Goal: Information Seeking & Learning: Find specific fact

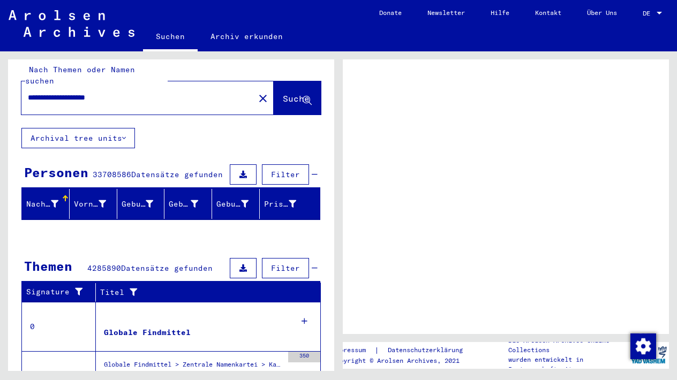
scroll to position [10, 0]
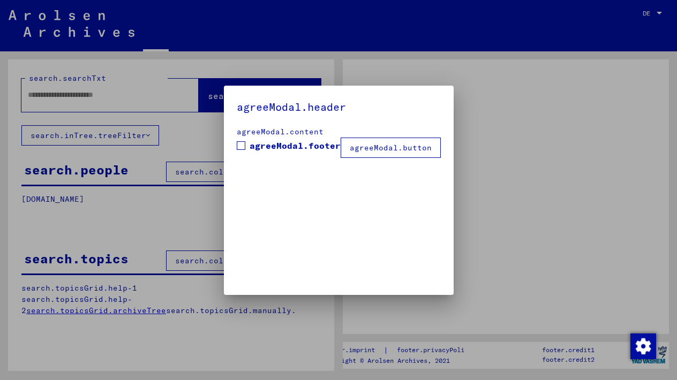
type input "**********"
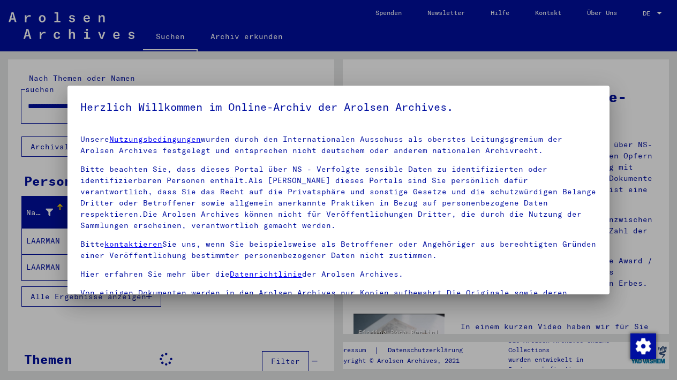
click at [541, 67] on div at bounding box center [338, 190] width 677 height 380
click at [132, 353] on div at bounding box center [338, 190] width 677 height 380
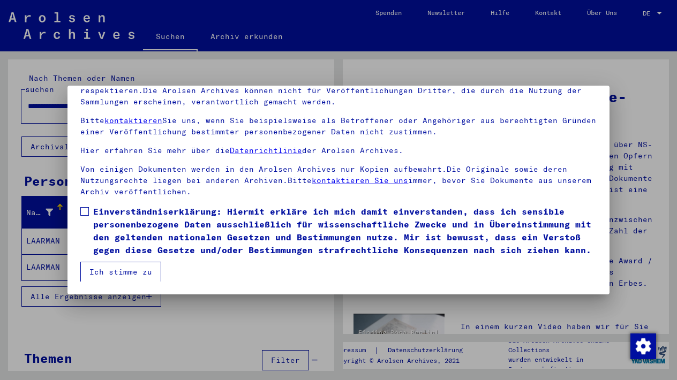
scroll to position [92, 0]
click at [131, 274] on button "Ich stimme zu" at bounding box center [120, 272] width 81 height 20
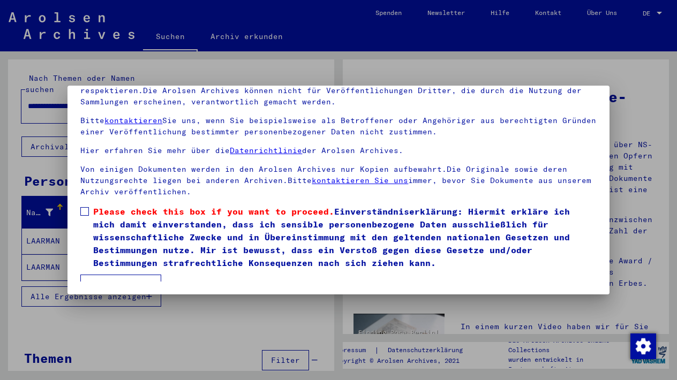
click at [85, 209] on span at bounding box center [84, 211] width 9 height 9
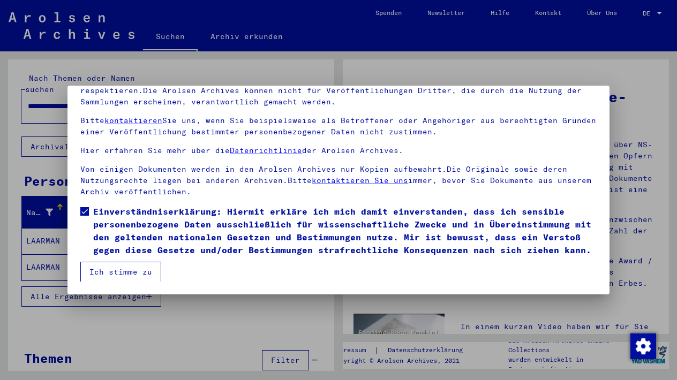
click at [123, 272] on button "Ich stimme zu" at bounding box center [120, 272] width 81 height 20
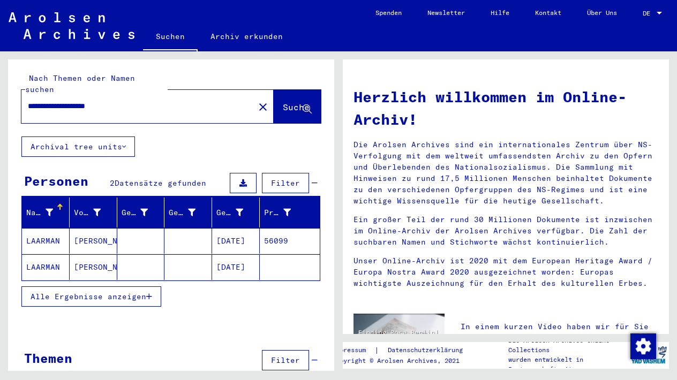
click at [275, 228] on mat-cell "56099" at bounding box center [290, 241] width 60 height 26
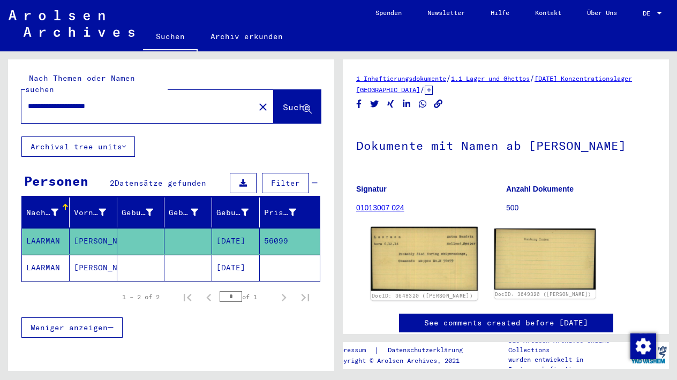
click at [449, 271] on img at bounding box center [423, 259] width 107 height 64
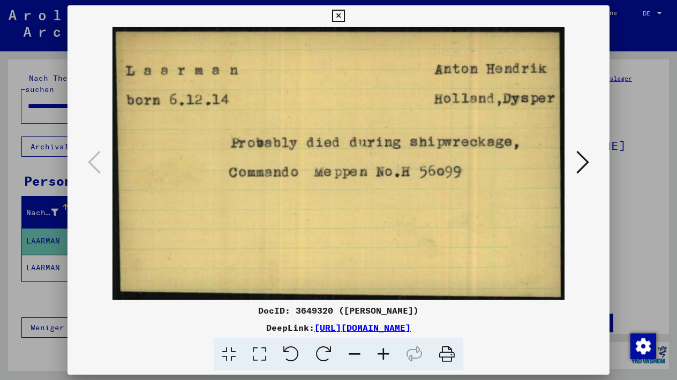
click at [581, 158] on icon at bounding box center [582, 162] width 13 height 26
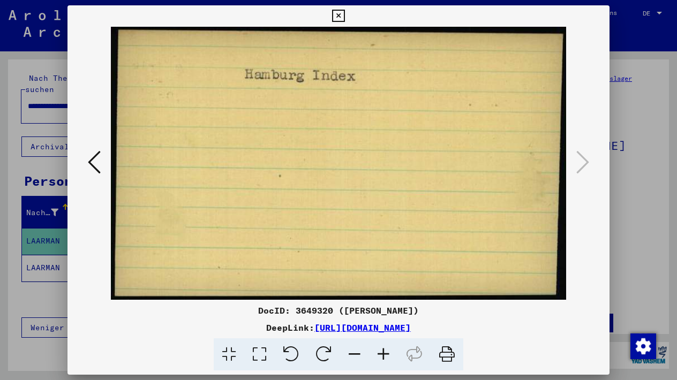
click at [96, 162] on icon at bounding box center [94, 162] width 13 height 26
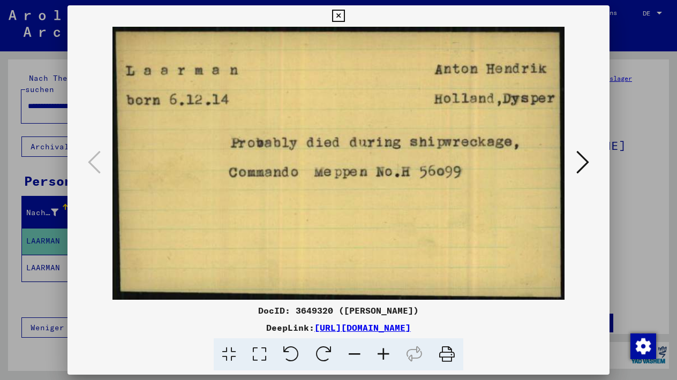
click at [17, 156] on div at bounding box center [338, 190] width 677 height 380
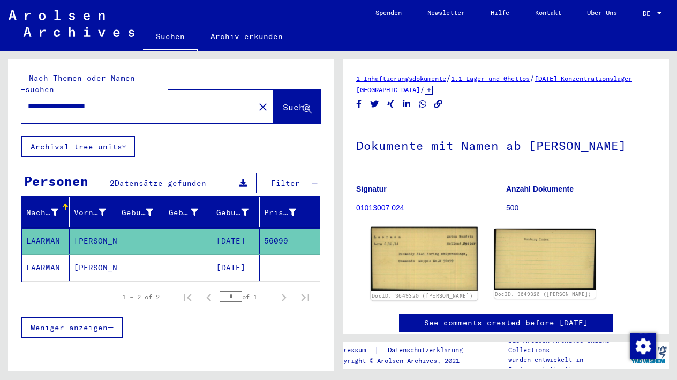
click at [429, 247] on img at bounding box center [423, 259] width 107 height 64
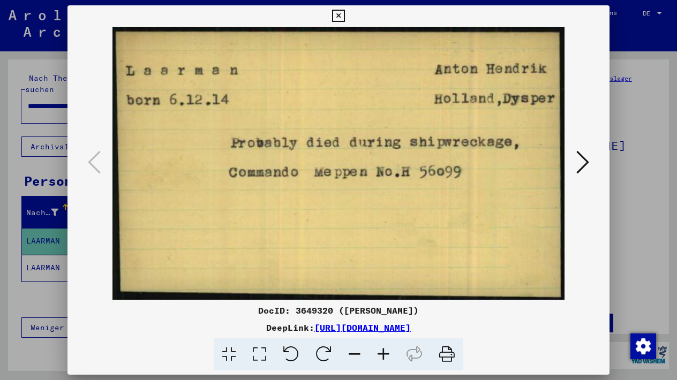
click at [446, 353] on icon at bounding box center [446, 354] width 33 height 33
click at [577, 172] on icon at bounding box center [582, 162] width 13 height 26
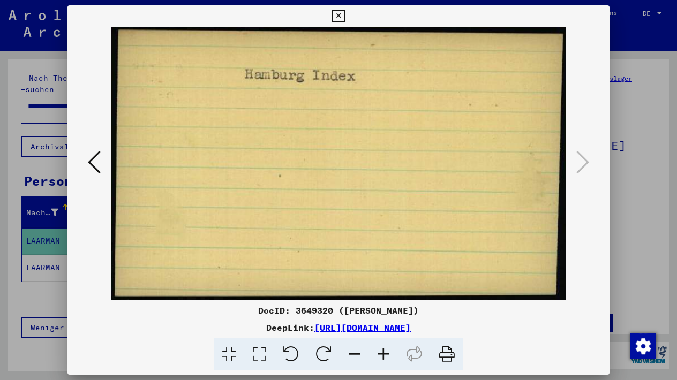
click at [444, 354] on icon at bounding box center [446, 354] width 33 height 33
click at [344, 15] on icon at bounding box center [338, 16] width 12 height 13
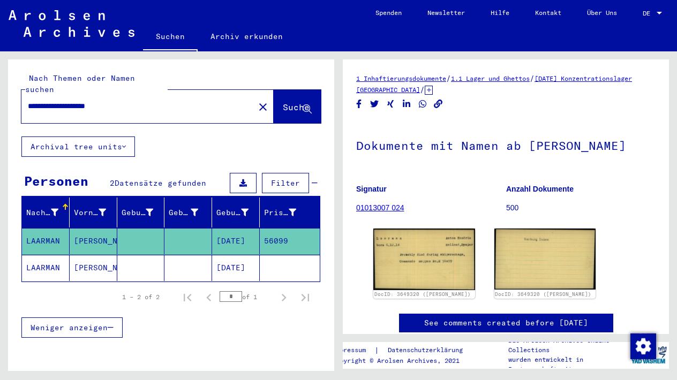
click at [125, 143] on icon at bounding box center [124, 146] width 4 height 7
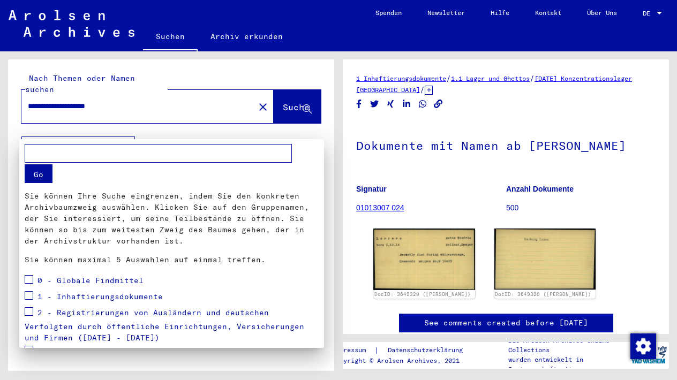
click at [125, 133] on div at bounding box center [338, 190] width 677 height 380
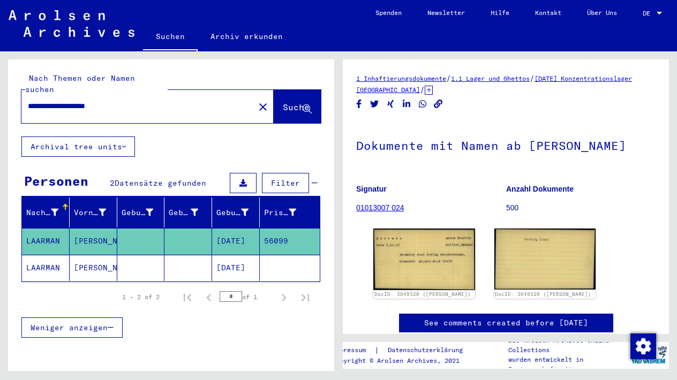
click at [237, 255] on mat-cell "[DATE]" at bounding box center [236, 268] width 48 height 26
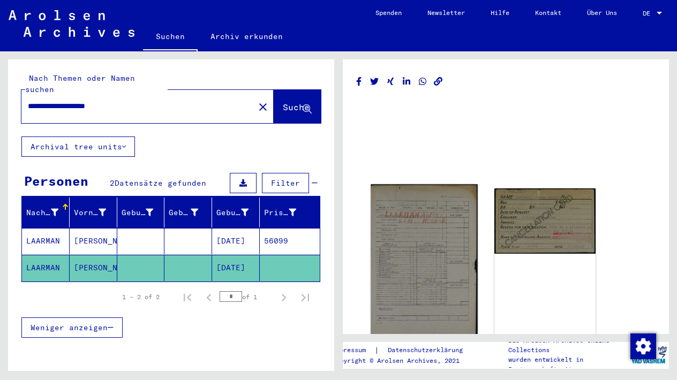
click at [431, 249] on img at bounding box center [423, 266] width 107 height 165
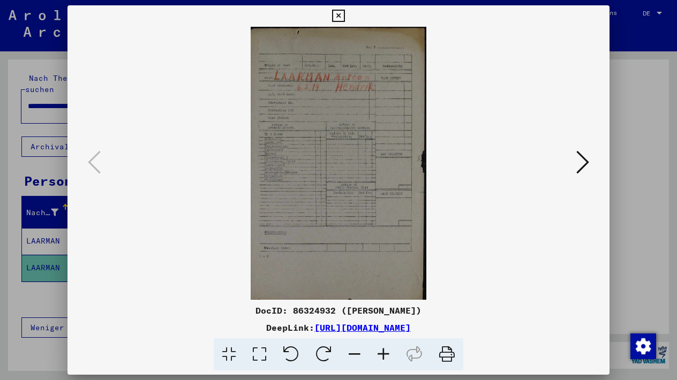
click at [576, 171] on icon at bounding box center [582, 162] width 13 height 26
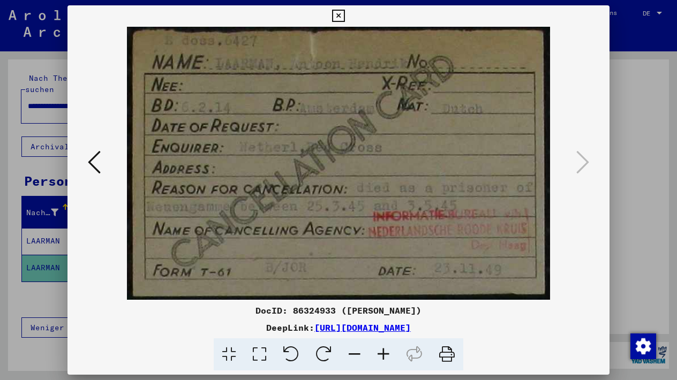
click at [452, 347] on icon at bounding box center [446, 354] width 33 height 33
click at [344, 15] on icon at bounding box center [338, 16] width 12 height 13
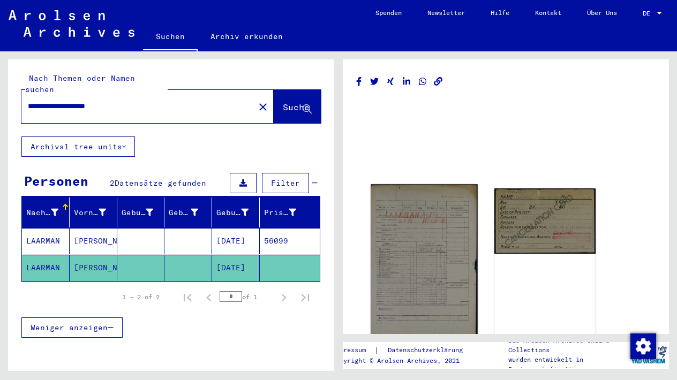
click at [450, 245] on img at bounding box center [423, 266] width 107 height 165
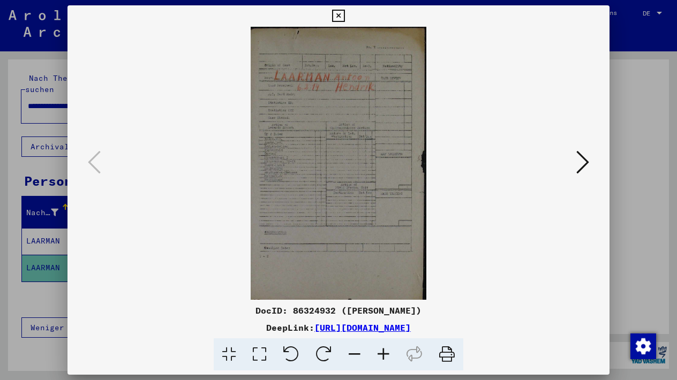
click at [444, 355] on icon at bounding box center [446, 354] width 33 height 33
click at [373, 181] on img at bounding box center [338, 163] width 468 height 273
click at [449, 352] on icon at bounding box center [446, 354] width 33 height 33
click at [446, 349] on icon at bounding box center [446, 354] width 33 height 33
click at [446, 354] on icon at bounding box center [446, 354] width 33 height 33
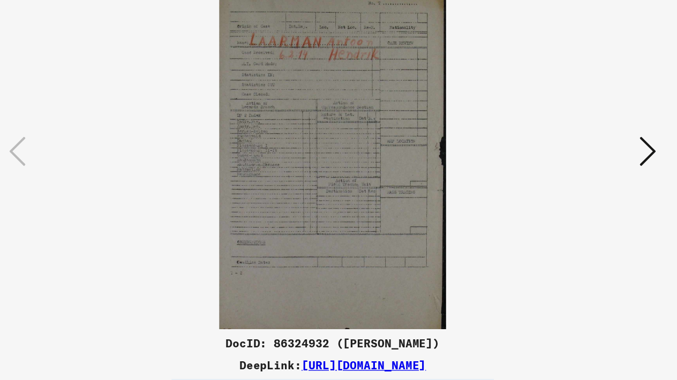
click at [272, 110] on img at bounding box center [338, 163] width 468 height 273
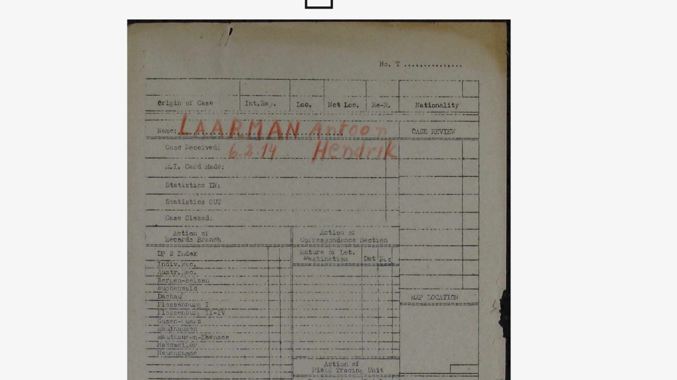
click at [138, 75] on img at bounding box center [338, 163] width 468 height 273
